Goal: Information Seeking & Learning: Check status

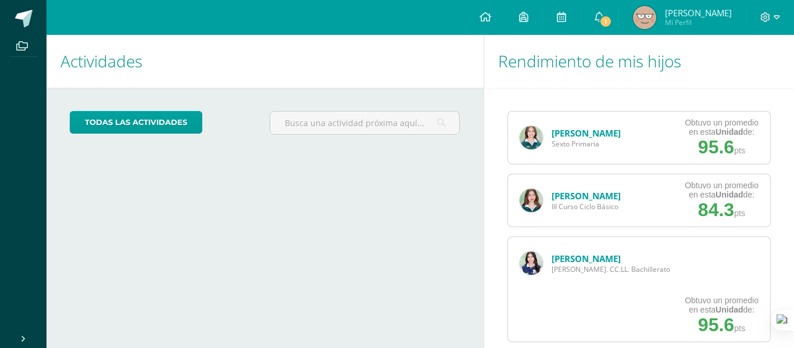
click at [537, 190] on div "[PERSON_NAME] III Curso Ciclo Básico" at bounding box center [570, 200] width 124 height 52
click at [539, 193] on img at bounding box center [531, 200] width 23 height 23
click at [527, 194] on img at bounding box center [531, 200] width 23 height 23
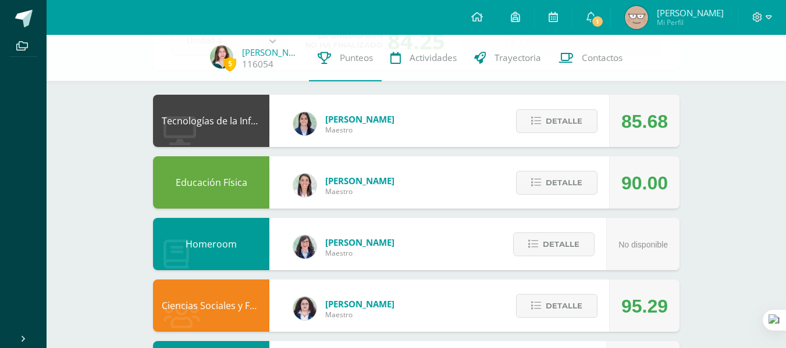
scroll to position [135, 0]
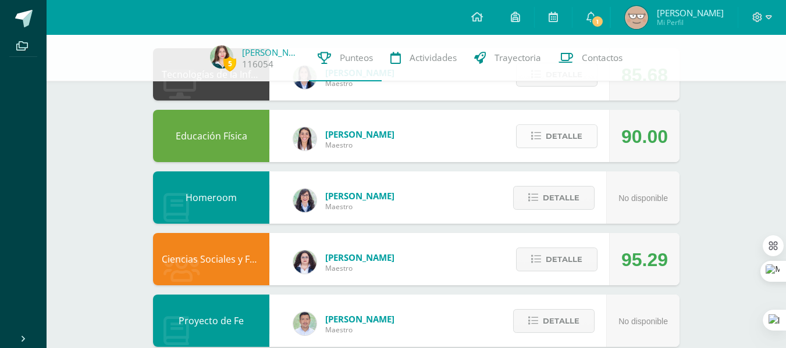
click at [564, 131] on span "Detalle" at bounding box center [563, 137] width 37 height 22
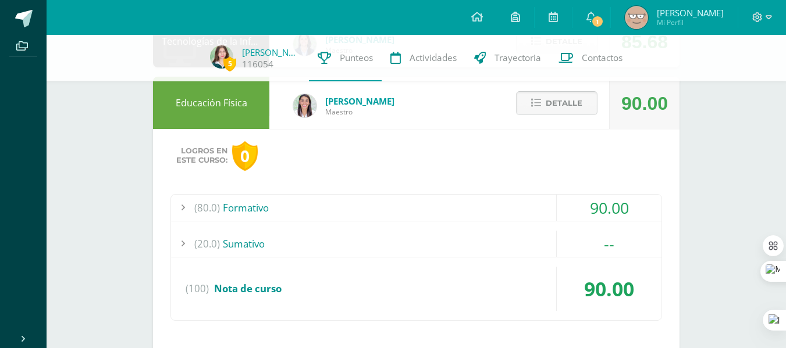
scroll to position [170, 0]
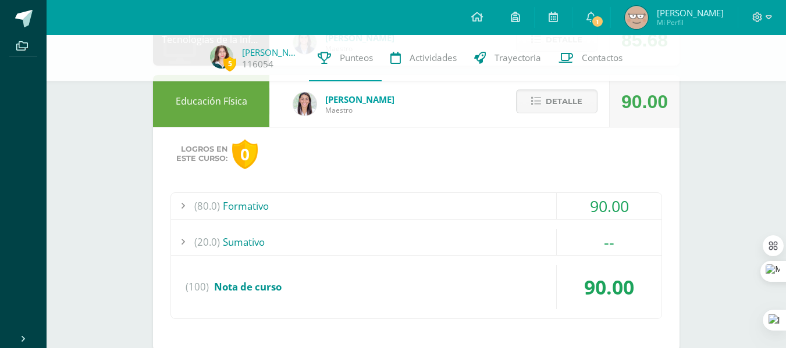
click at [492, 198] on div "(80.0) Formativo" at bounding box center [416, 206] width 490 height 26
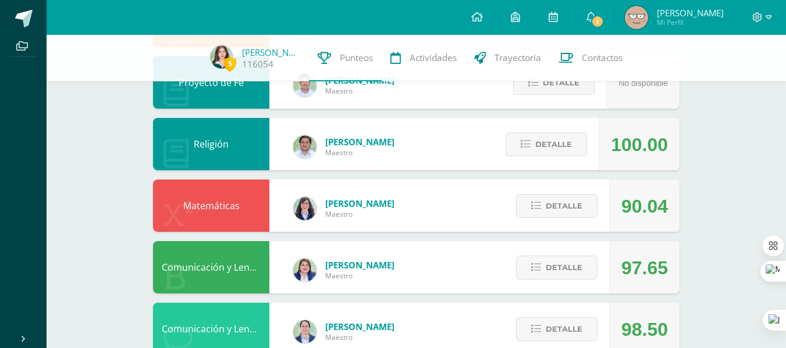
scroll to position [1058, 0]
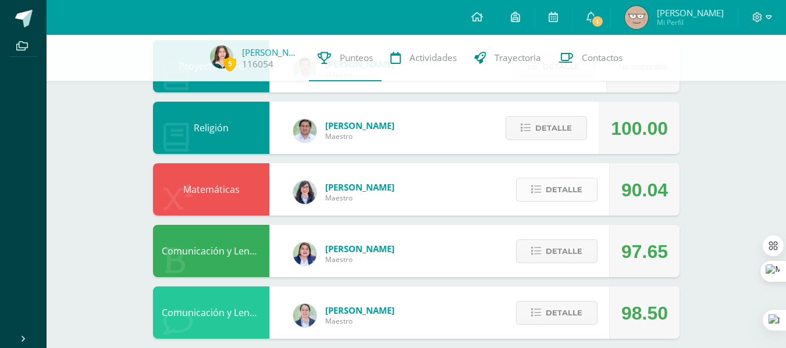
click at [559, 184] on span "Detalle" at bounding box center [563, 190] width 37 height 22
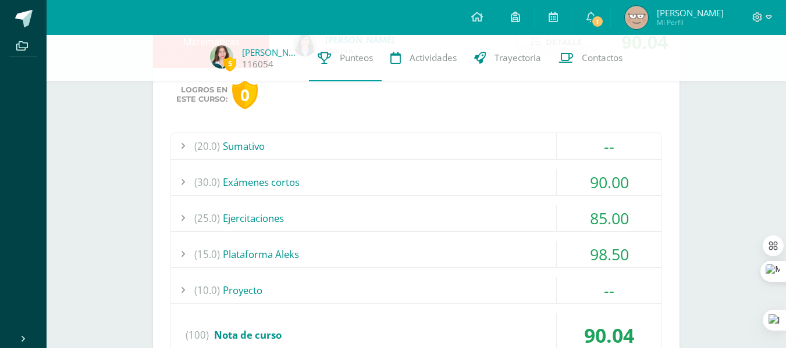
scroll to position [1206, 0]
click at [423, 227] on div "(25.0) Ejercitaciones" at bounding box center [416, 218] width 490 height 26
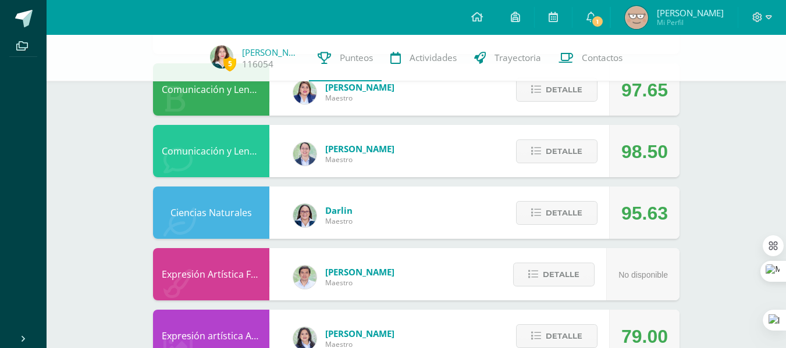
scroll to position [1332, 0]
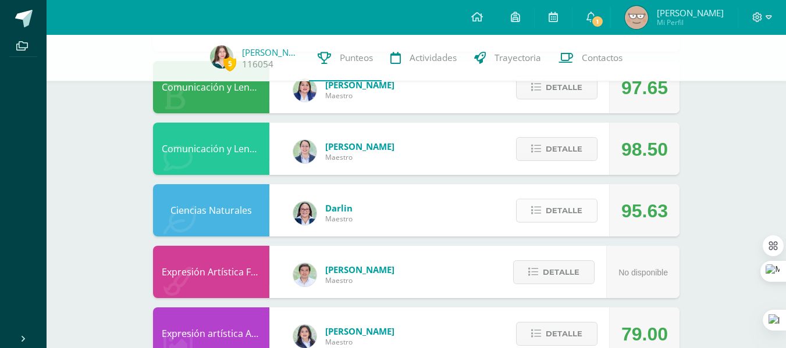
click at [534, 206] on icon at bounding box center [536, 211] width 10 height 10
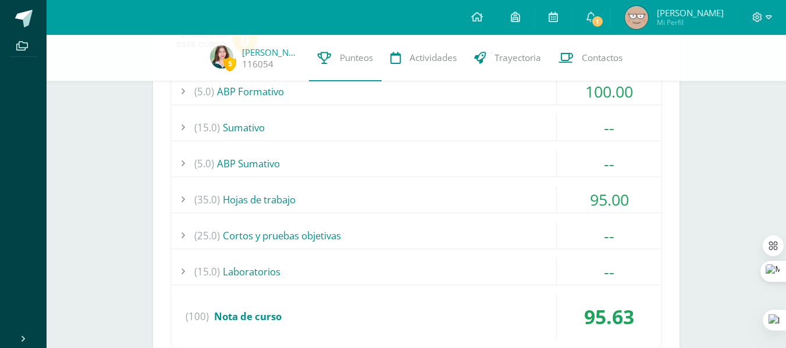
scroll to position [1556, 0]
click at [374, 196] on div "(35.0) Hojas de trabajo" at bounding box center [416, 199] width 490 height 26
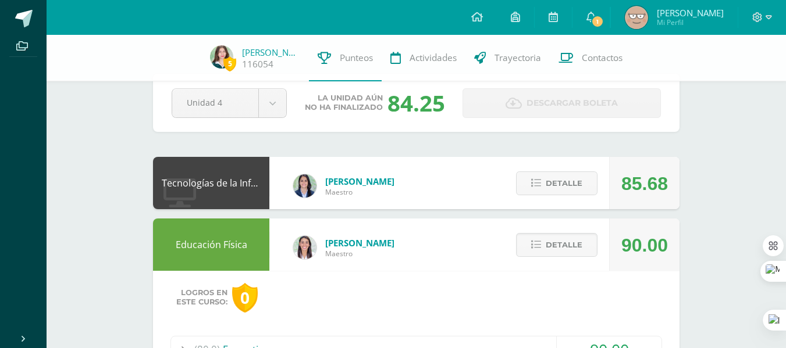
scroll to position [24, 0]
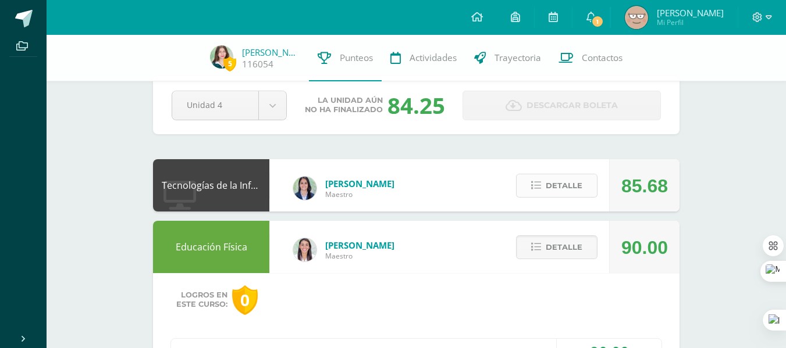
click at [549, 176] on span "Detalle" at bounding box center [563, 186] width 37 height 22
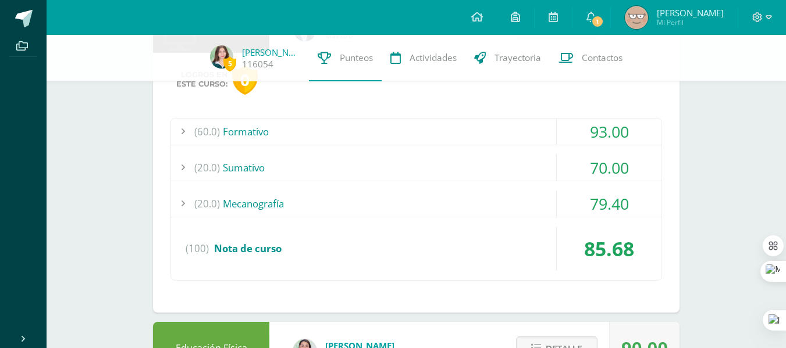
scroll to position [158, 0]
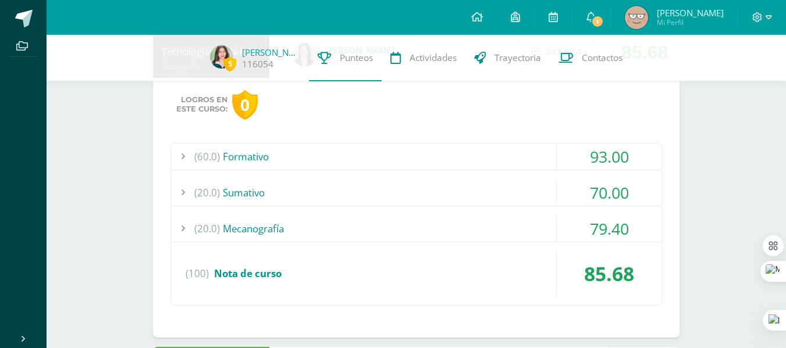
click at [445, 202] on div "(20.0) Sumativo" at bounding box center [416, 193] width 490 height 26
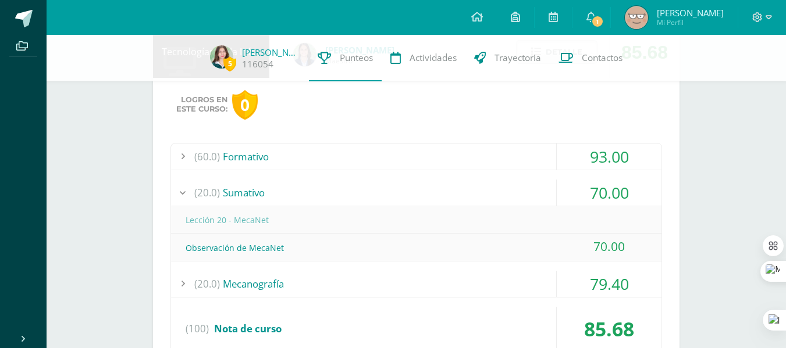
drag, startPoint x: 621, startPoint y: 242, endPoint x: 737, endPoint y: 170, distance: 136.0
click at [600, 242] on div "70.00" at bounding box center [609, 247] width 105 height 26
